Goal: Task Accomplishment & Management: Manage account settings

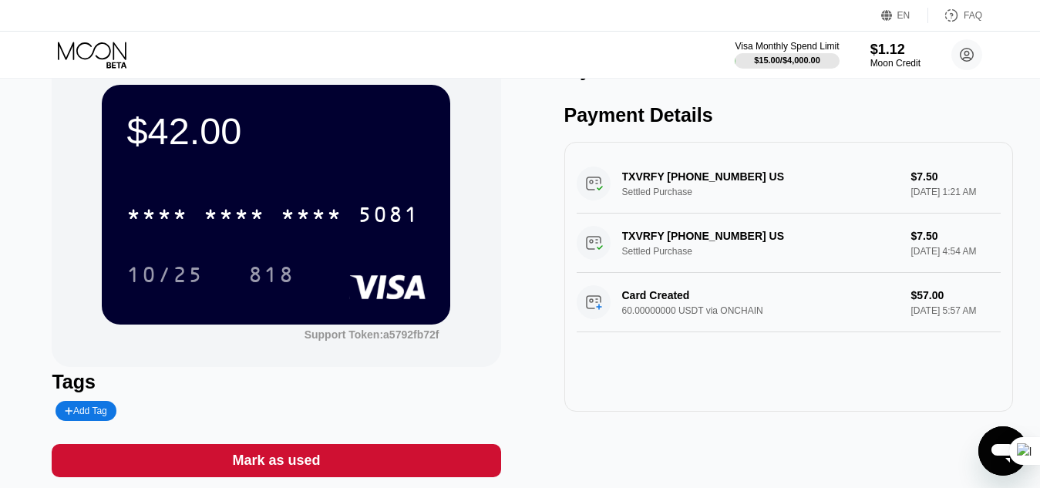
scroll to position [42, 0]
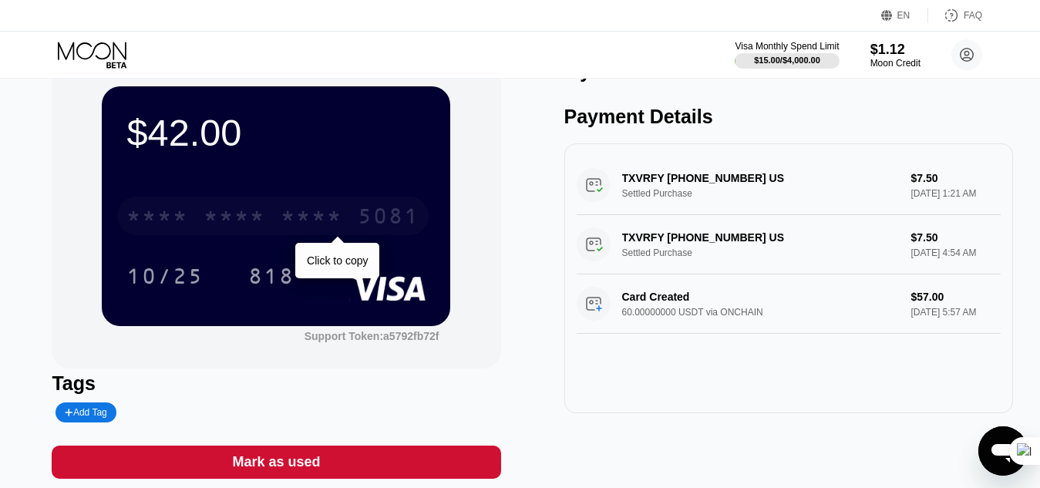
click at [372, 226] on div "5081" at bounding box center [389, 218] width 62 height 25
